Goal: Find specific page/section: Find specific page/section

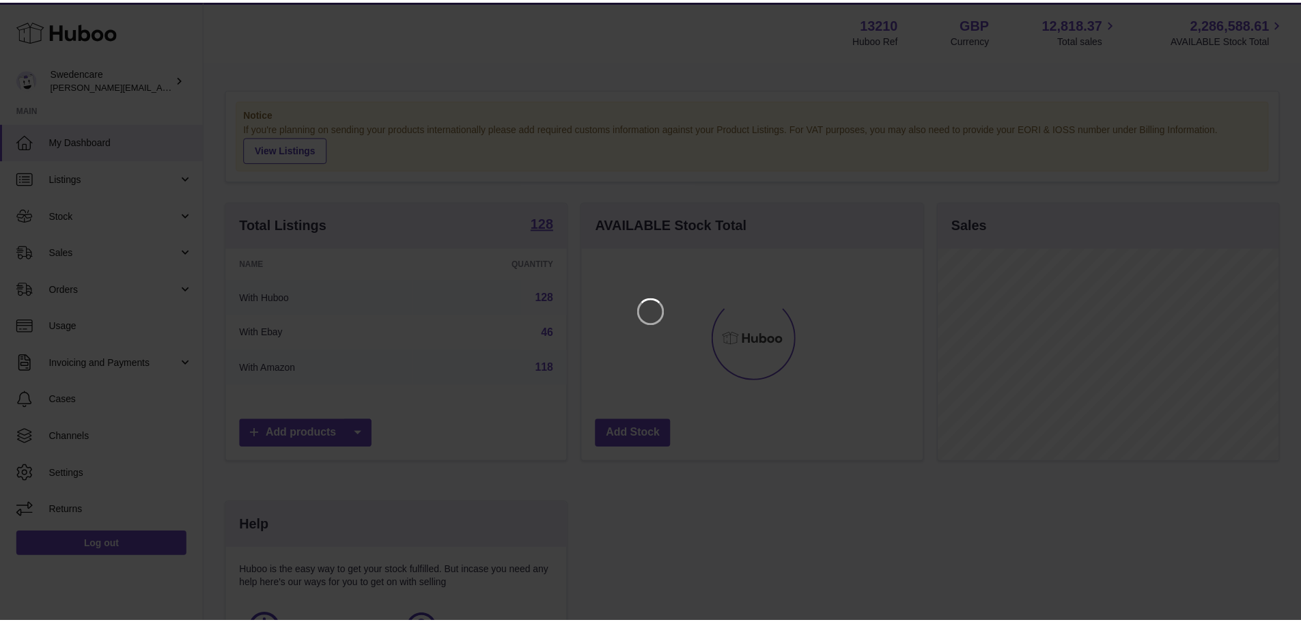
scroll to position [213, 344]
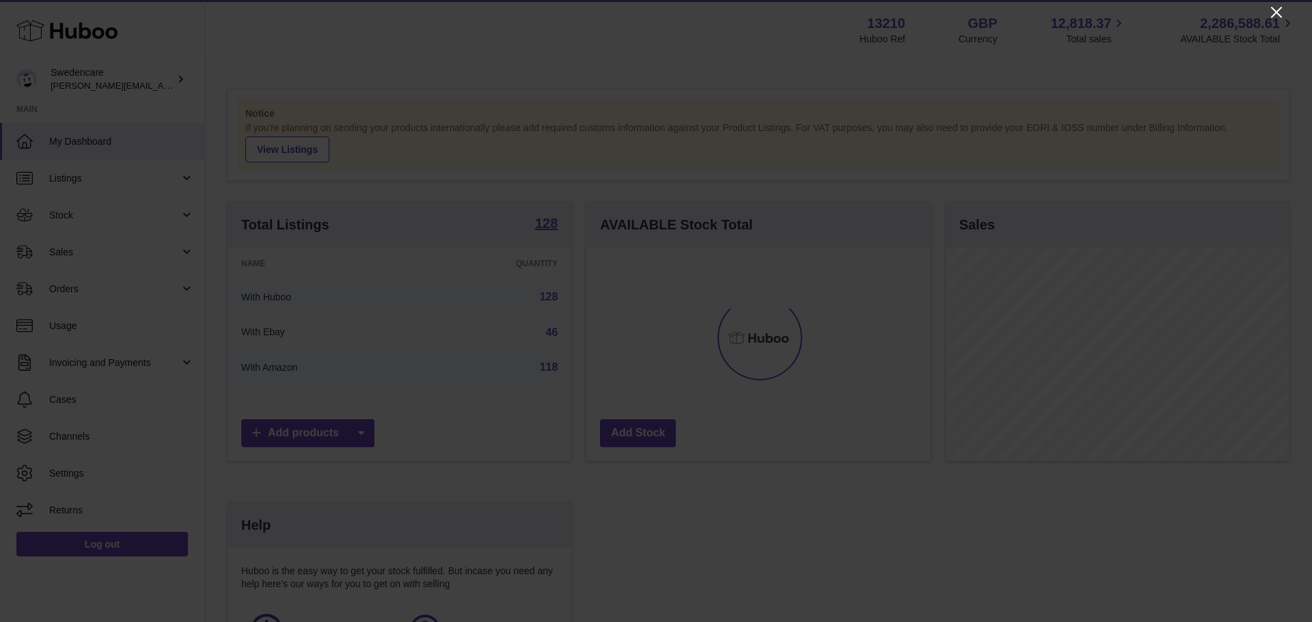
click at [1271, 12] on icon "Close" at bounding box center [1276, 12] width 16 height 16
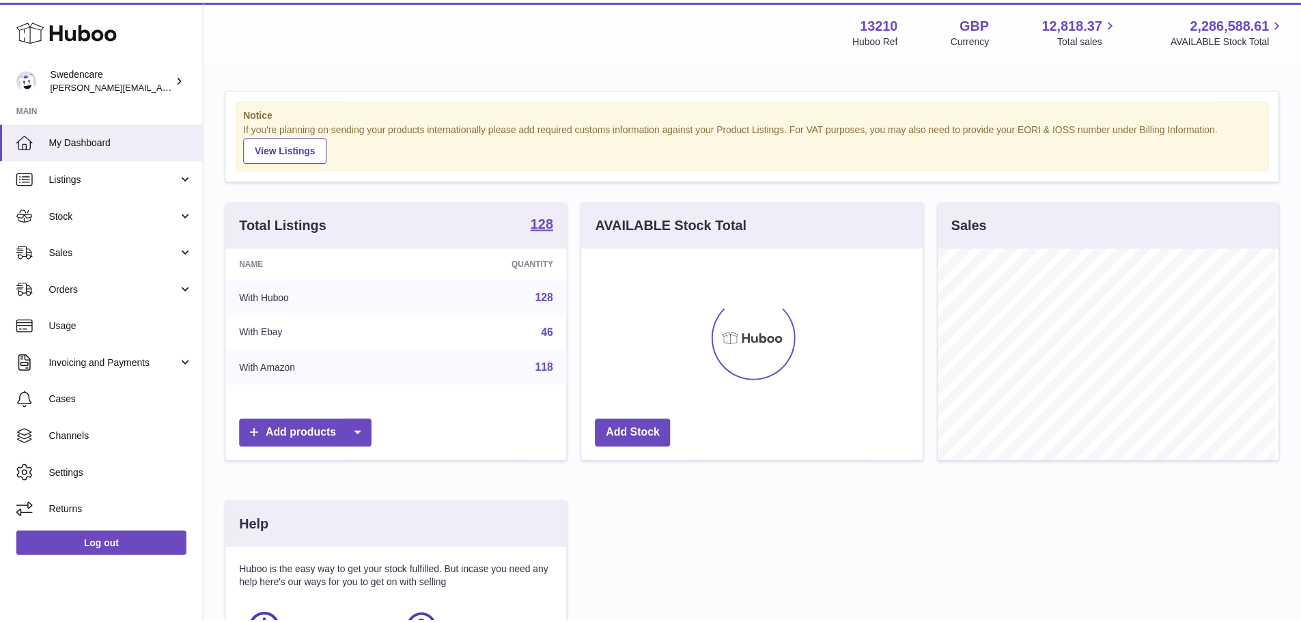
scroll to position [682956, 682828]
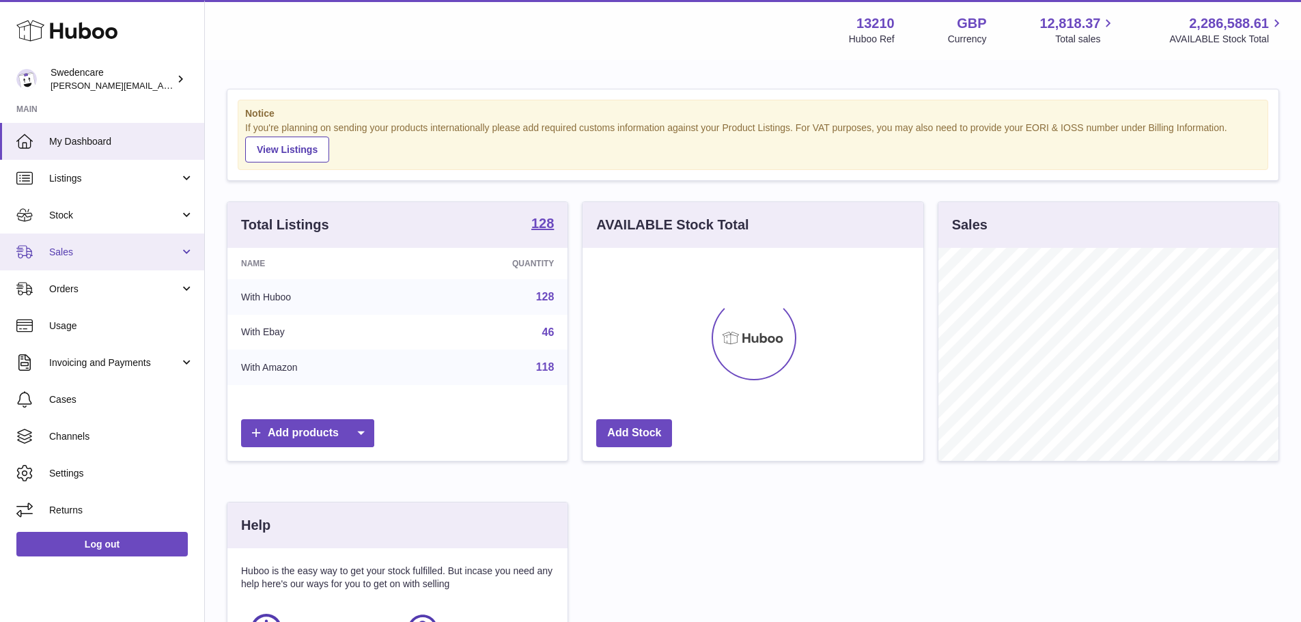
click at [66, 247] on span "Sales" at bounding box center [114, 252] width 130 height 13
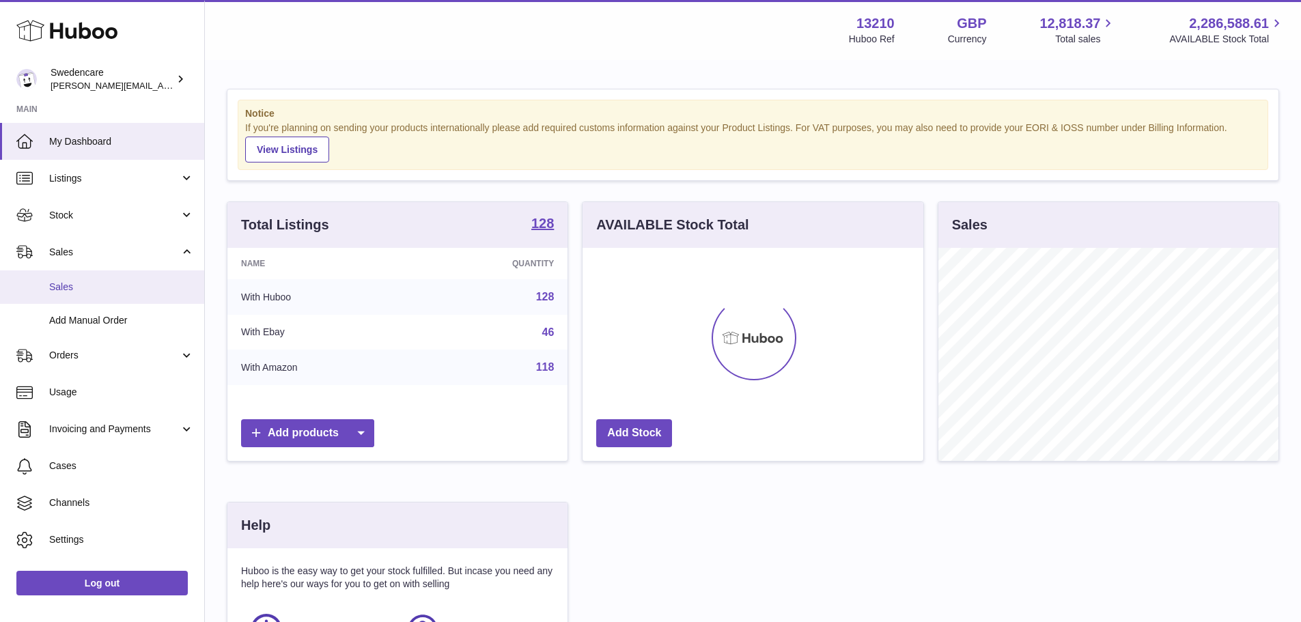
click at [81, 288] on span "Sales" at bounding box center [121, 287] width 145 height 13
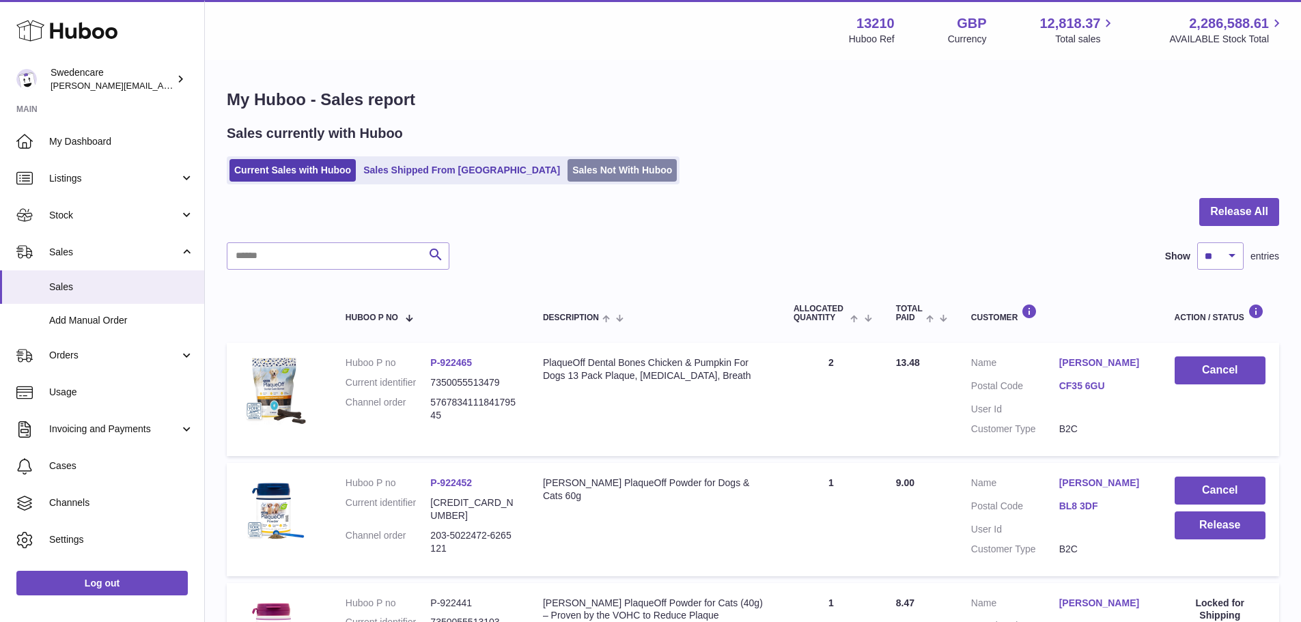
click at [568, 174] on link "Sales Not With Huboo" at bounding box center [622, 170] width 109 height 23
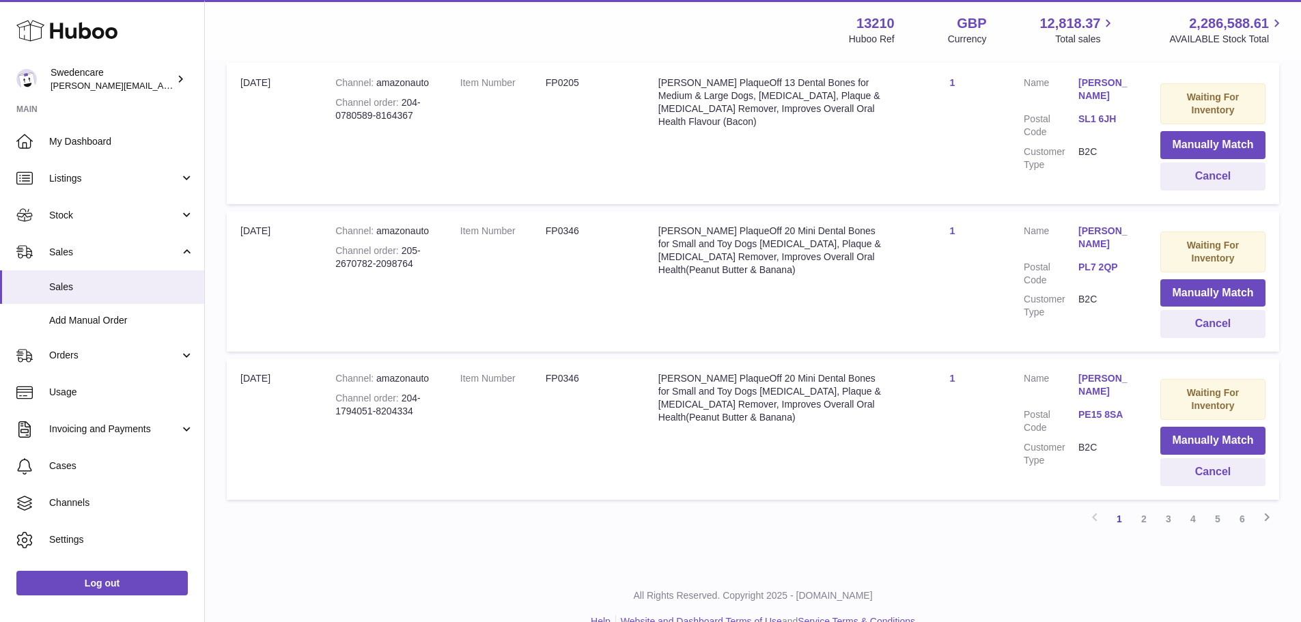
scroll to position [1371, 0]
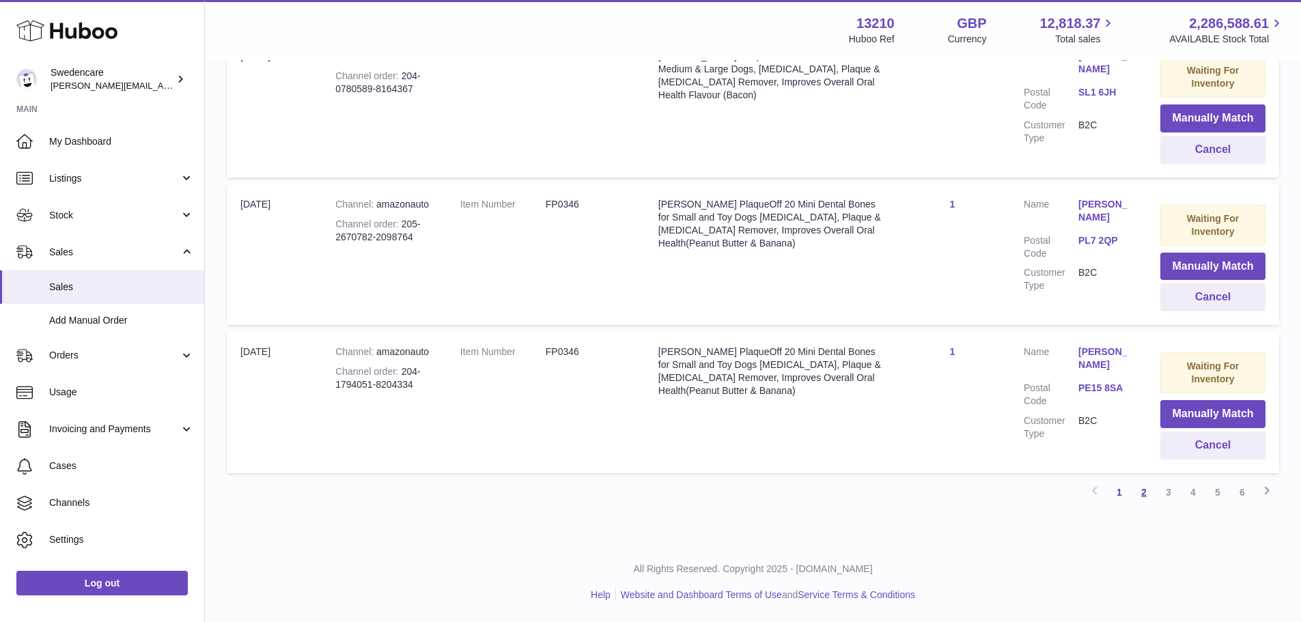
click at [1147, 494] on link "2" at bounding box center [1144, 492] width 25 height 25
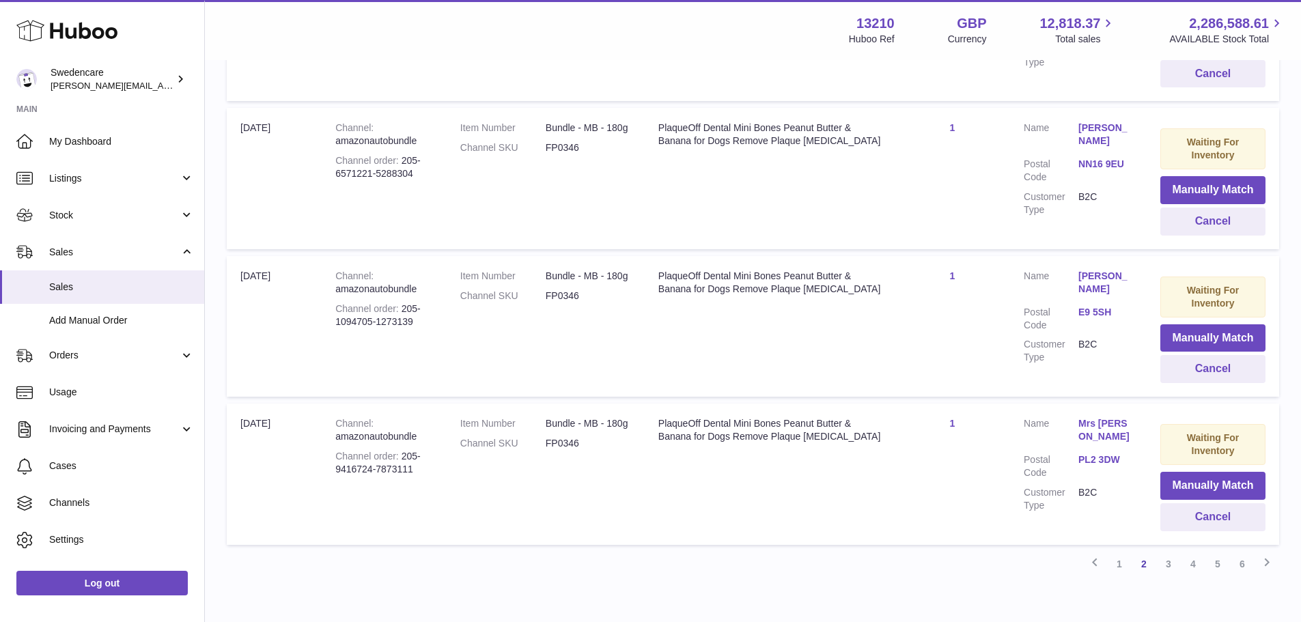
scroll to position [1367, 0]
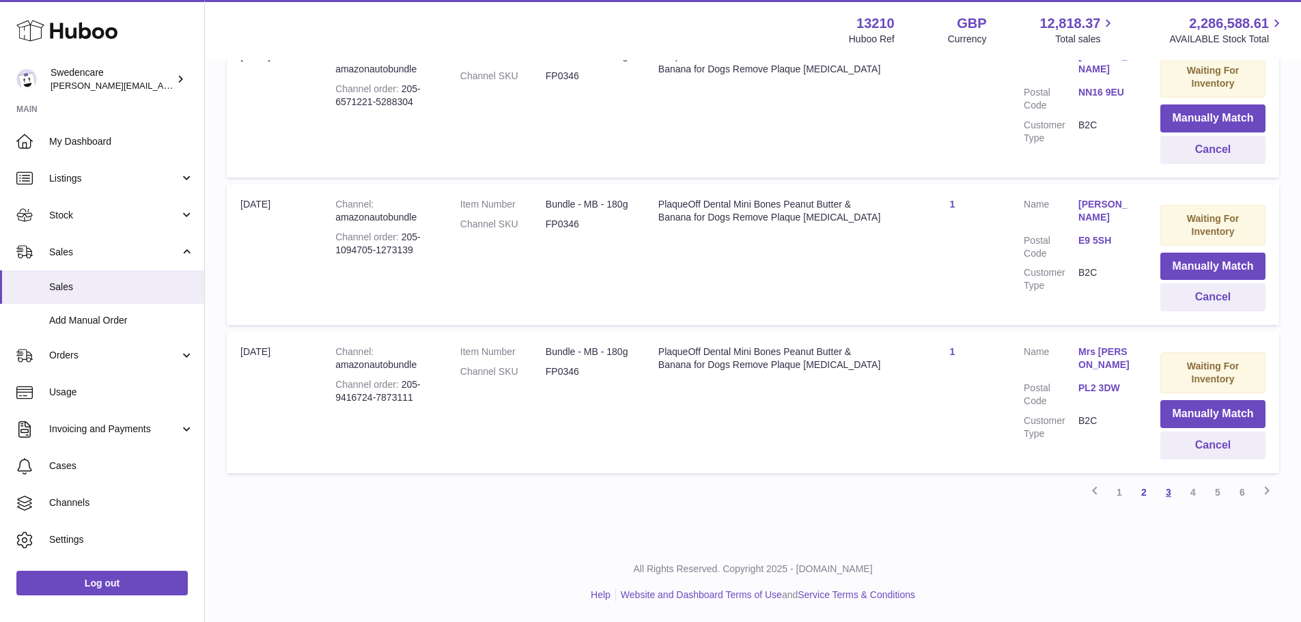
click at [1171, 495] on link "3" at bounding box center [1169, 492] width 25 height 25
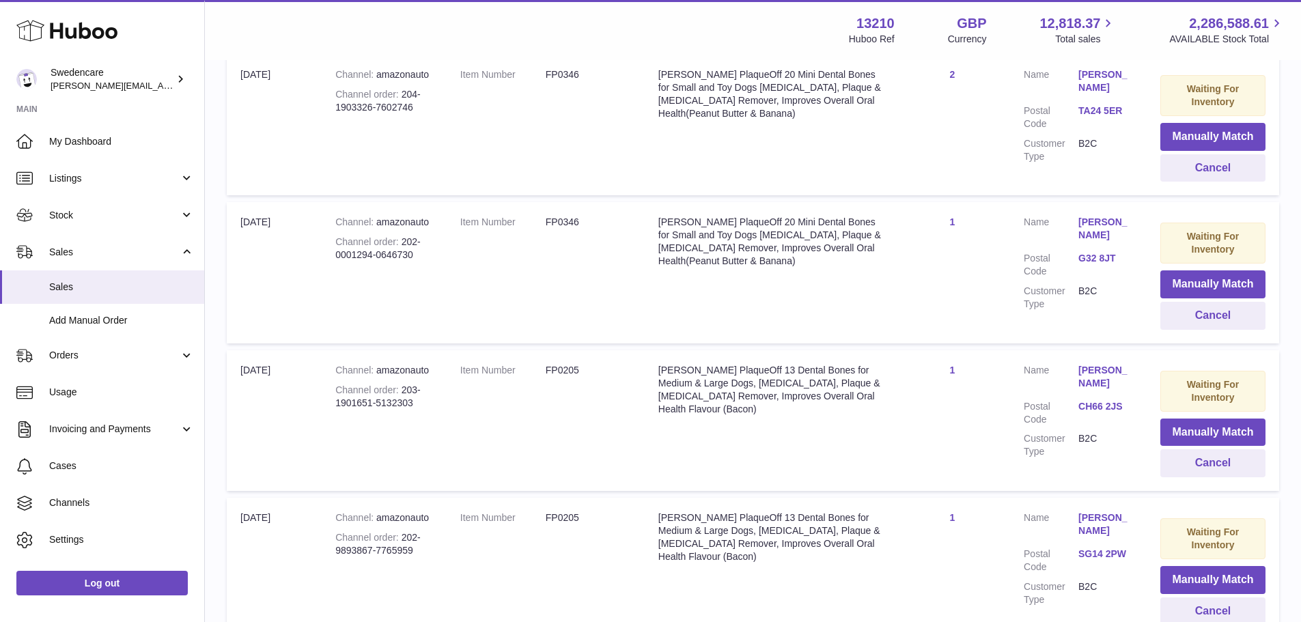
scroll to position [1367, 0]
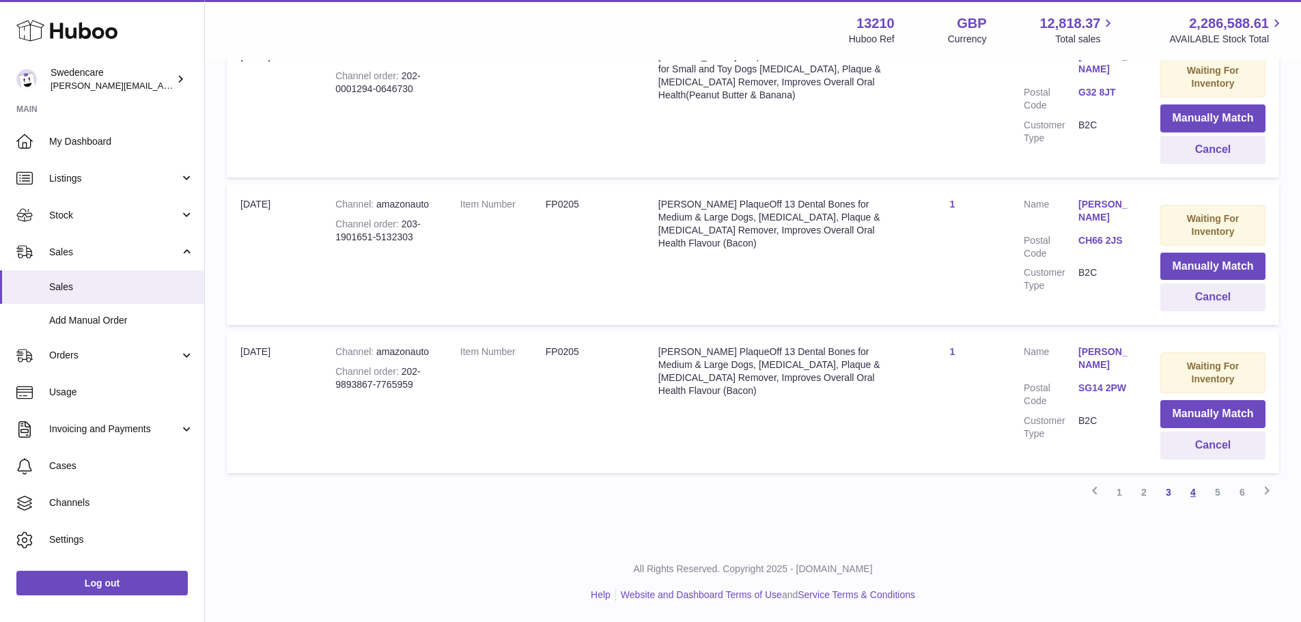
click at [1189, 494] on link "4" at bounding box center [1193, 492] width 25 height 25
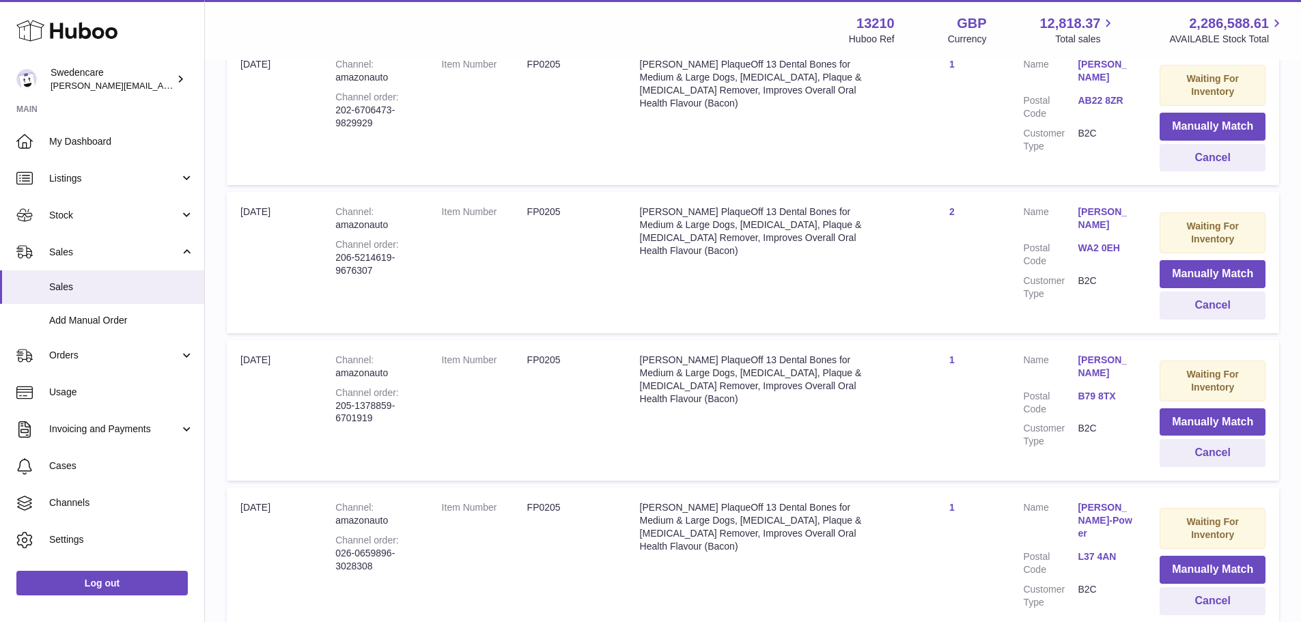
scroll to position [1363, 0]
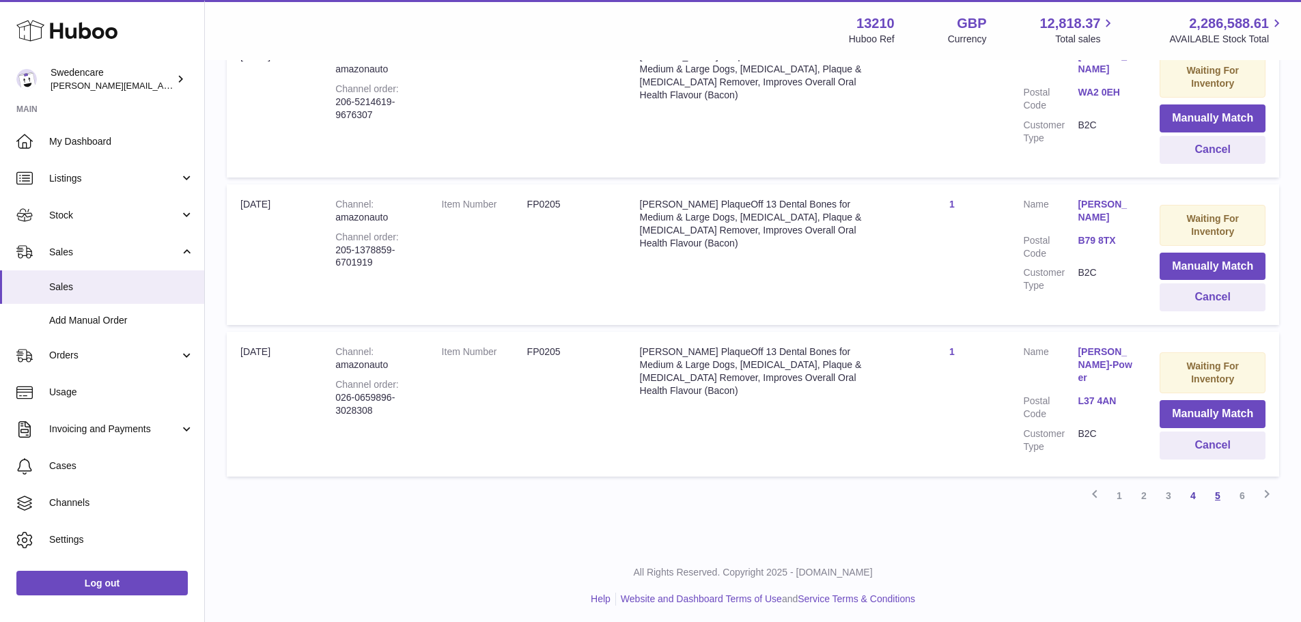
click at [1214, 494] on link "5" at bounding box center [1218, 496] width 25 height 25
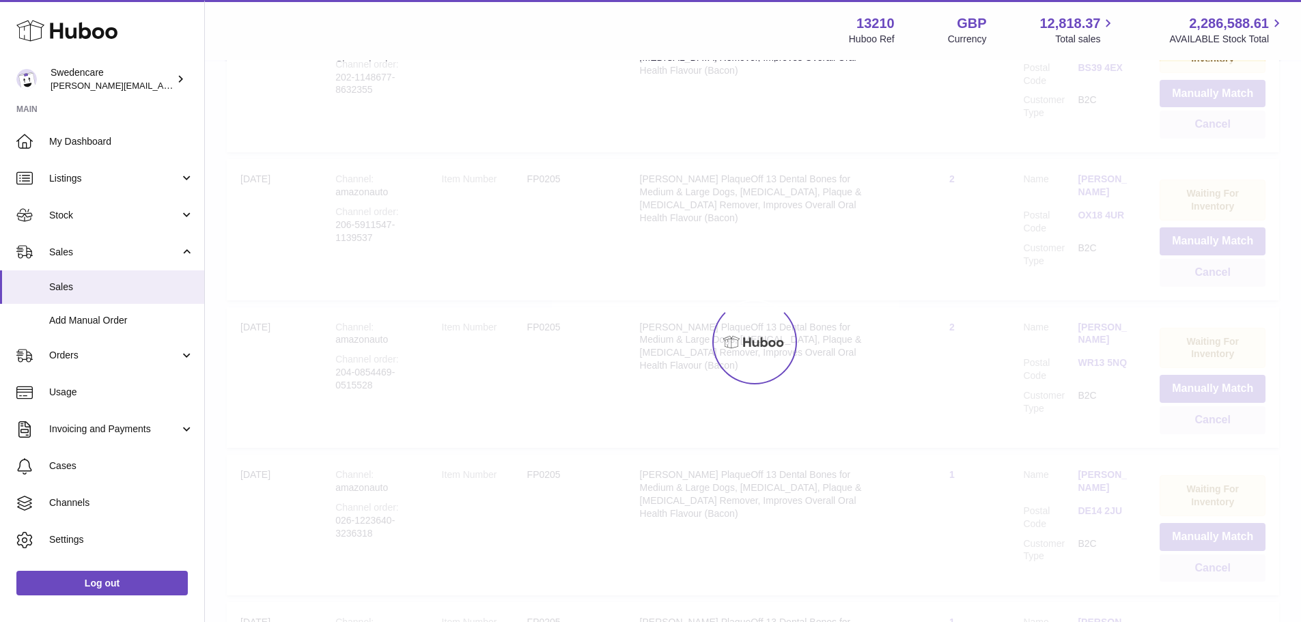
scroll to position [61, 0]
